Goal: Transaction & Acquisition: Book appointment/travel/reservation

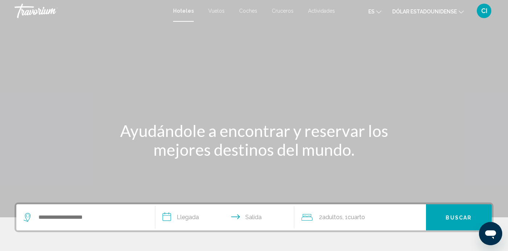
click at [459, 12] on icon "Cambiar moneda" at bounding box center [461, 11] width 5 height 5
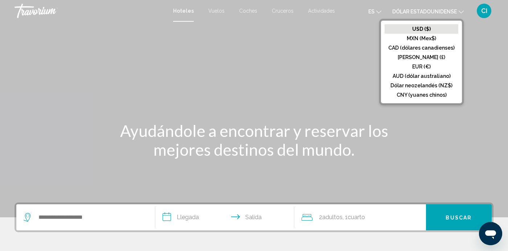
click at [189, 5] on div "Hoteles Vuelos Coches Cruceros Actividades Hoteles Vuelos Coches Cruceros Activ…" at bounding box center [254, 10] width 508 height 15
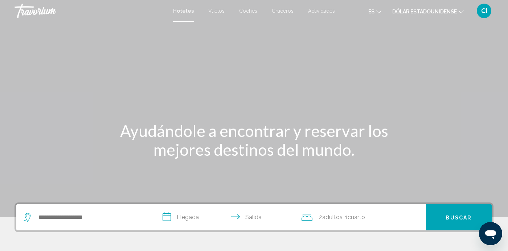
click at [185, 10] on font "Hoteles" at bounding box center [183, 11] width 21 height 6
click at [50, 215] on input "Widget de búsqueda" at bounding box center [91, 217] width 106 height 11
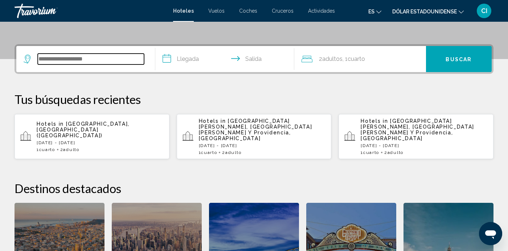
scroll to position [179, 0]
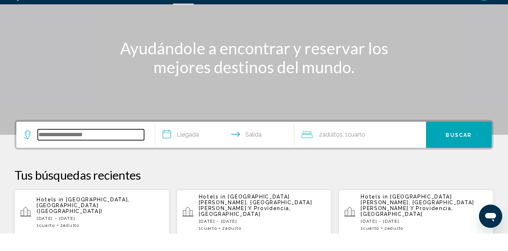
click at [53, 152] on input "Widget de búsqueda" at bounding box center [91, 152] width 106 height 11
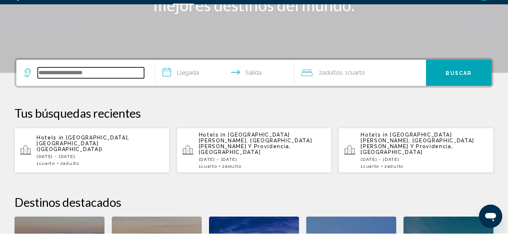
scroll to position [162, 0]
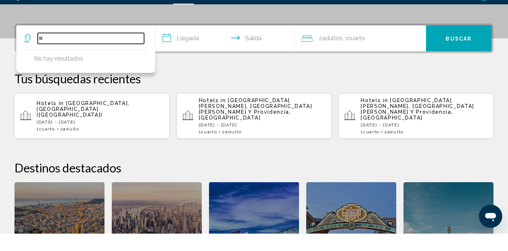
type input "*"
click at [246, 120] on span "San Andres, San Andres Y Providencia, Colombia" at bounding box center [256, 126] width 114 height 23
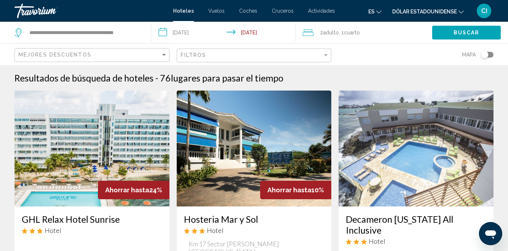
click at [162, 32] on input "**********" at bounding box center [224, 34] width 147 height 24
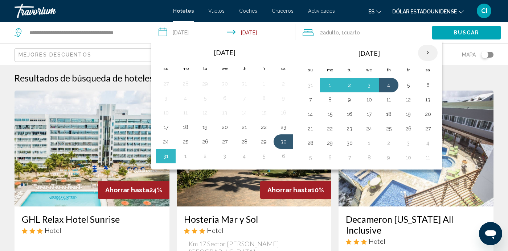
click at [423, 52] on th "Next month" at bounding box center [428, 53] width 20 height 16
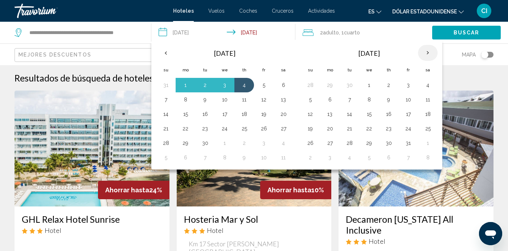
click at [424, 53] on th "Next month" at bounding box center [428, 53] width 20 height 16
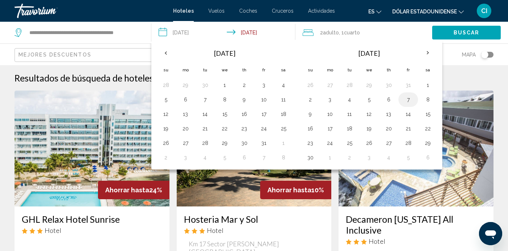
click at [407, 99] on button "7" at bounding box center [408, 100] width 12 height 10
click at [262, 33] on input "**********" at bounding box center [224, 34] width 147 height 24
click at [347, 115] on button "11" at bounding box center [350, 114] width 12 height 10
type input "**********"
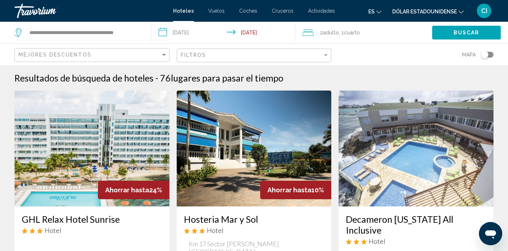
click at [460, 29] on span "Buscar" at bounding box center [466, 32] width 26 height 6
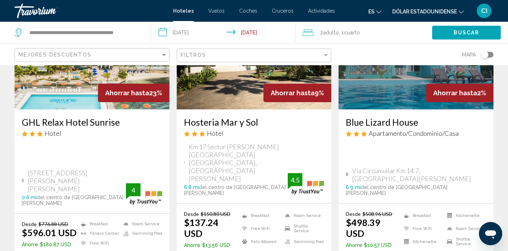
scroll to position [98, 0]
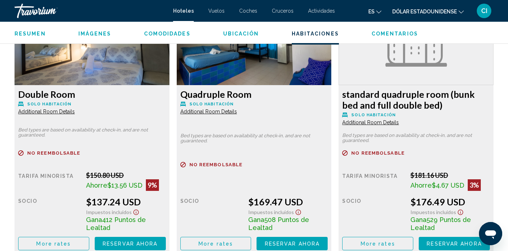
scroll to position [1122, 0]
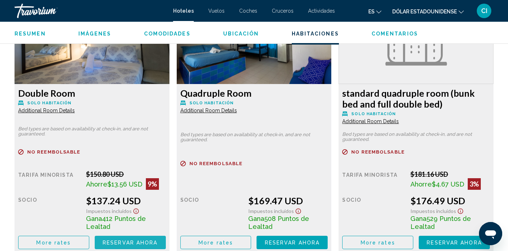
click at [109, 245] on span "Reservar ahora" at bounding box center [130, 243] width 55 height 6
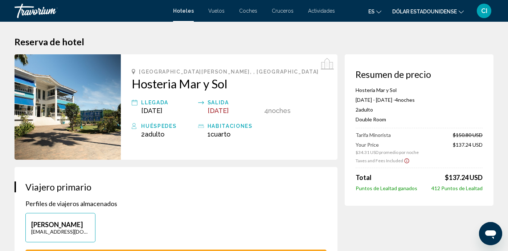
click at [133, 70] on icon "Contenido principal" at bounding box center [134, 72] width 4 height 6
click at [133, 69] on div "San Andres, , Colombia Hosteria Mar y Sol Llegada Nov 7, 2025 Salida Nov 11, 20…" at bounding box center [229, 107] width 217 height 106
click at [133, 71] on icon "Contenido principal" at bounding box center [134, 72] width 4 height 6
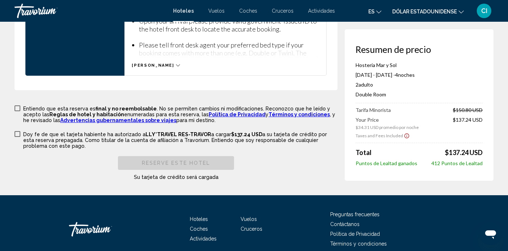
scroll to position [1071, 0]
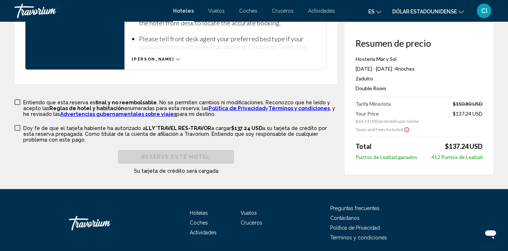
scroll to position [51, 0]
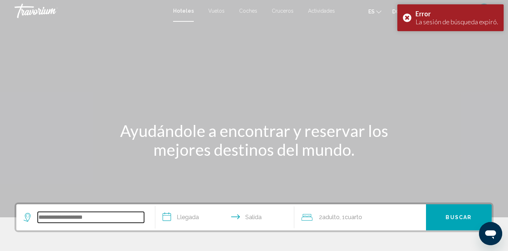
click at [115, 217] on input "Search widget" at bounding box center [91, 217] width 106 height 11
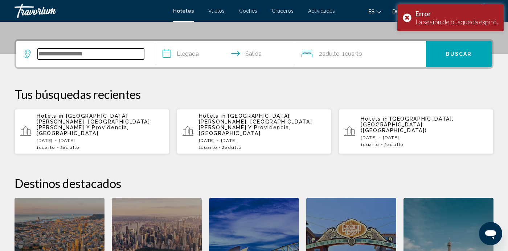
scroll to position [179, 0]
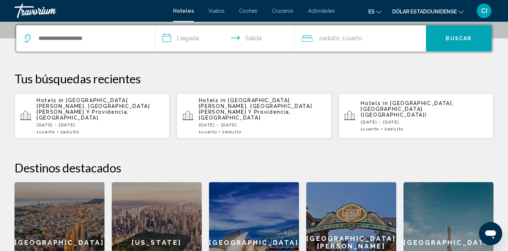
click at [107, 123] on p "Fri, 07 Nov - Tue, 11 Nov" at bounding box center [100, 125] width 127 height 5
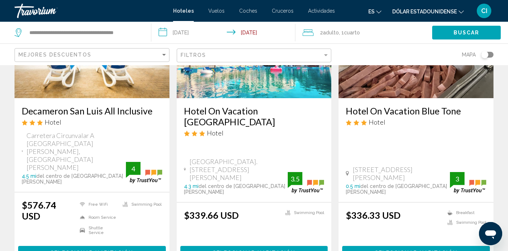
scroll to position [973, 0]
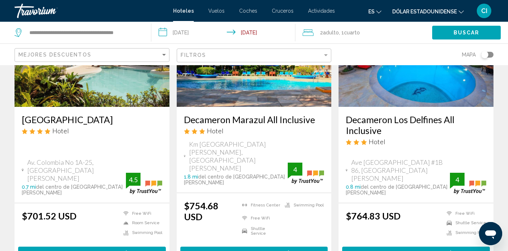
scroll to position [100, 0]
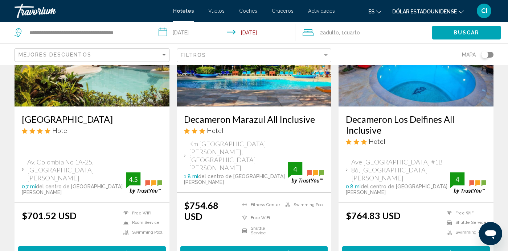
click at [455, 251] on span "Seleccionar habitación" at bounding box center [416, 254] width 83 height 6
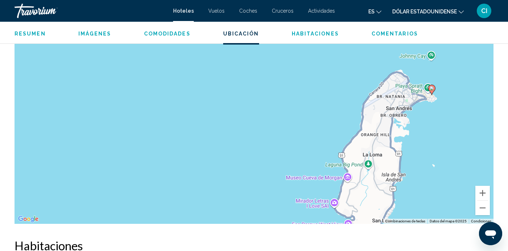
scroll to position [853, 0]
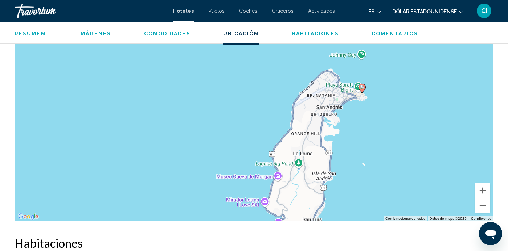
click at [361, 87] on image "Contenido principal" at bounding box center [362, 87] width 4 height 4
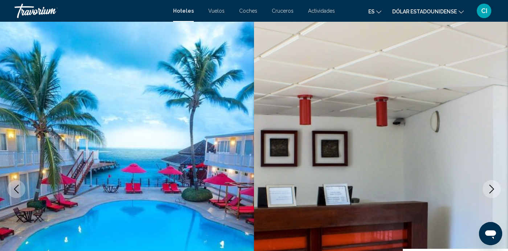
scroll to position [0, 0]
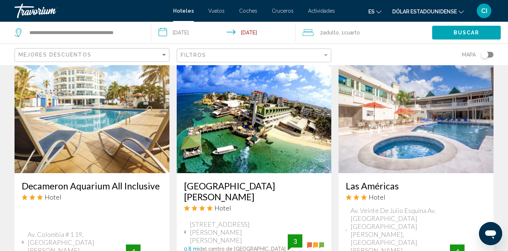
scroll to position [615, 0]
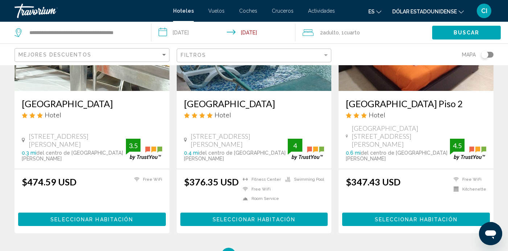
scroll to position [962, 0]
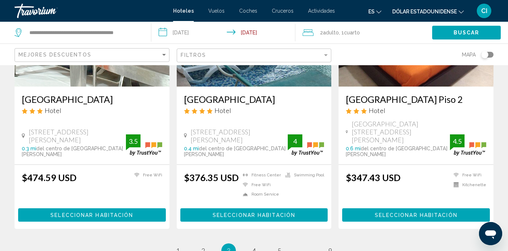
click at [252, 247] on span "4" at bounding box center [254, 251] width 4 height 8
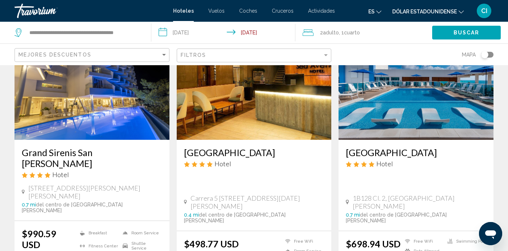
scroll to position [918, 0]
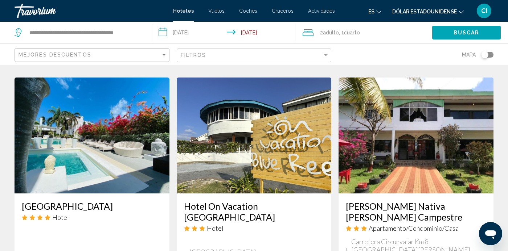
scroll to position [585, 0]
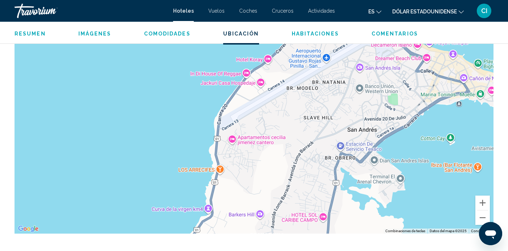
scroll to position [840, 0]
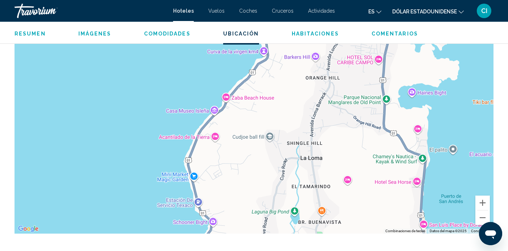
click at [215, 108] on div "Contenido principal" at bounding box center [254, 125] width 479 height 218
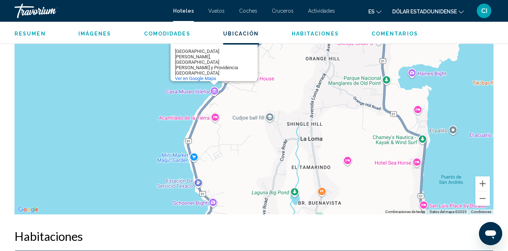
scroll to position [858, 0]
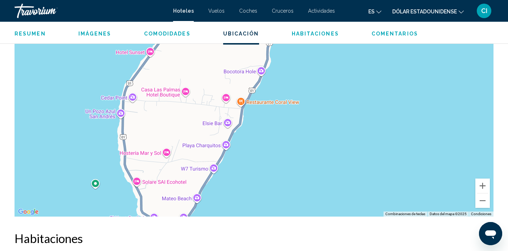
click at [166, 151] on div "Casa Museo Isleña Casa Museo Isleña San Andrés, San Andrés y Providencia Colomb…" at bounding box center [254, 108] width 479 height 218
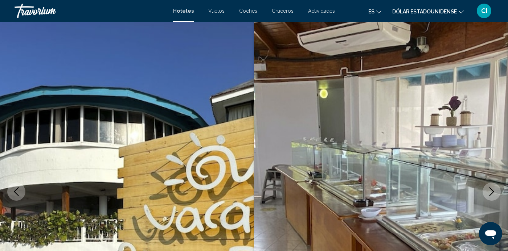
scroll to position [0, 0]
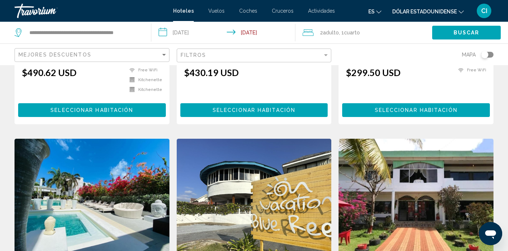
scroll to position [533, 0]
